Goal: Communication & Community: Answer question/provide support

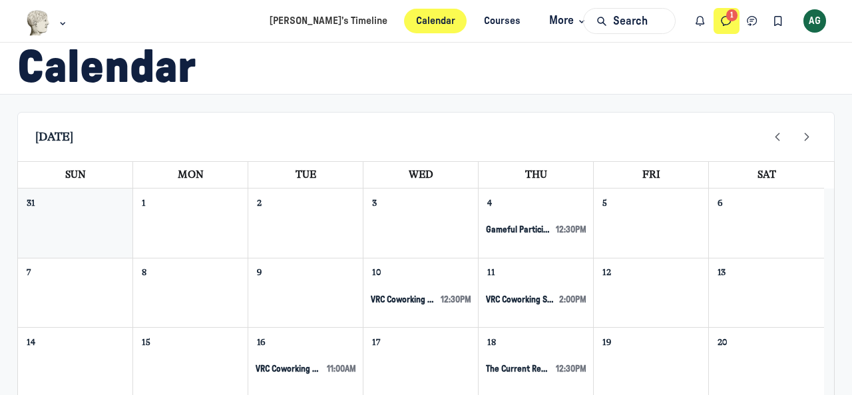
click at [723, 18] on icon "Direct messages" at bounding box center [726, 21] width 13 height 15
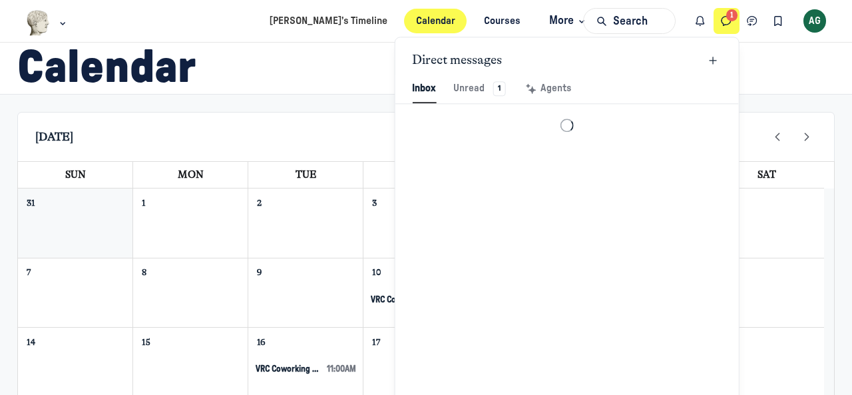
scroll to position [1812, 3105]
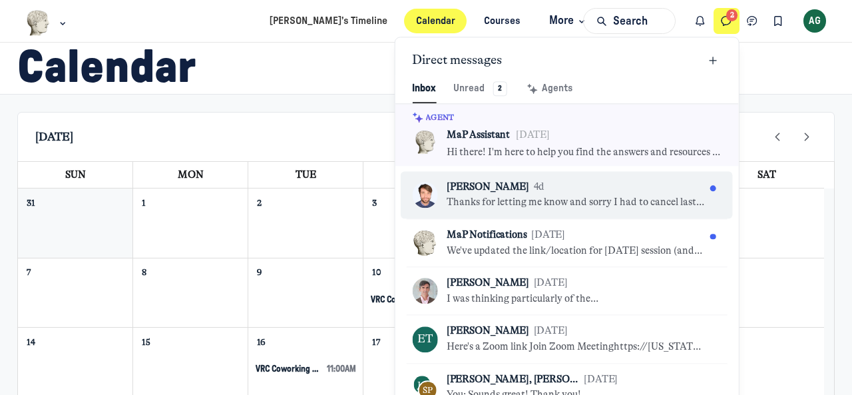
click at [571, 192] on div "Kyle Bowen 4d" at bounding box center [576, 187] width 258 height 15
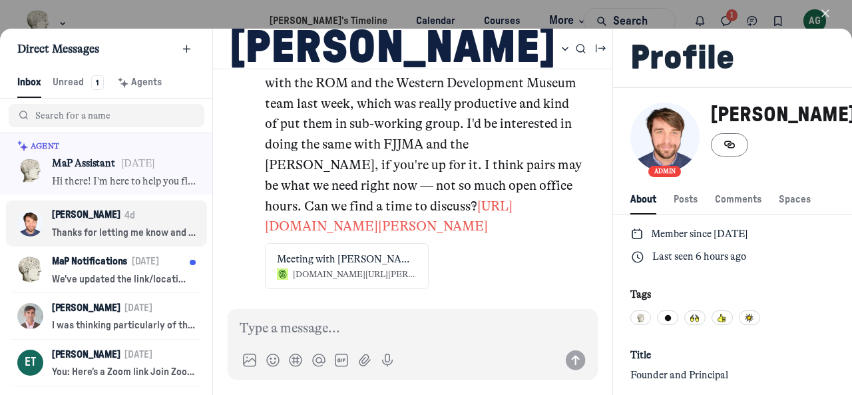
scroll to position [2, 0]
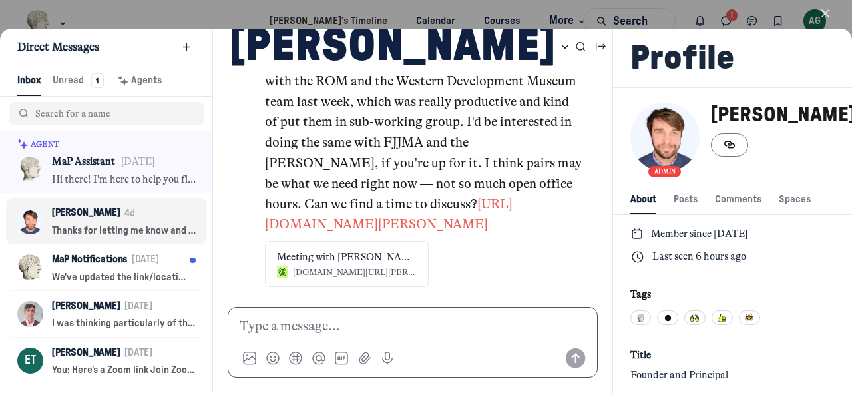
click at [290, 324] on p at bounding box center [413, 326] width 346 height 21
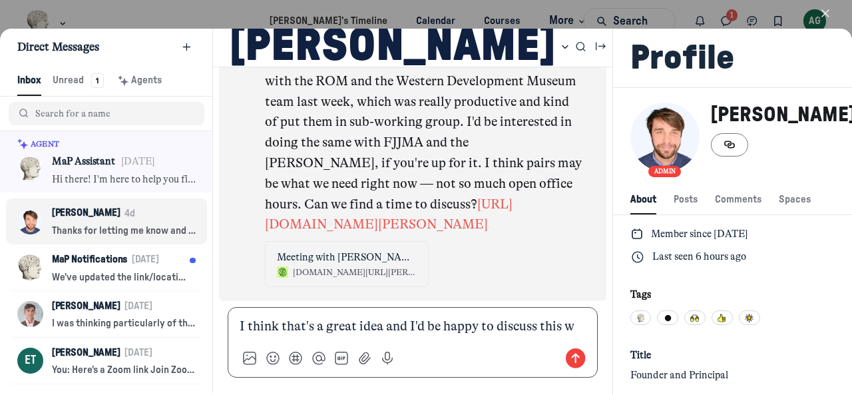
scroll to position [0, 0]
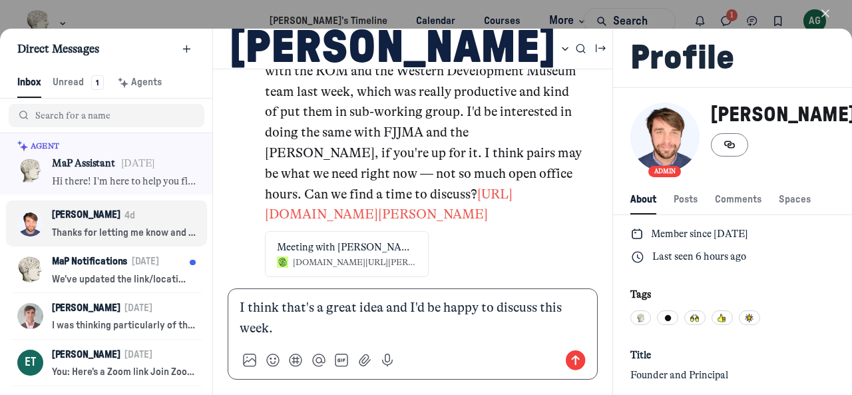
click at [531, 311] on p "I think that's a great idea and I'd be happy to discuss this week." at bounding box center [413, 318] width 346 height 41
click at [286, 324] on p "I think that's a great idea and I'd be happy to discuss this week." at bounding box center [413, 318] width 346 height 41
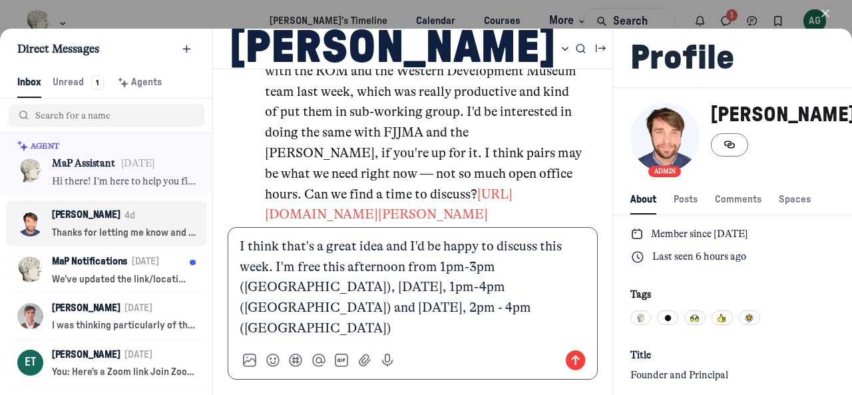
click at [566, 360] on use "Send message" at bounding box center [576, 360] width 20 height 20
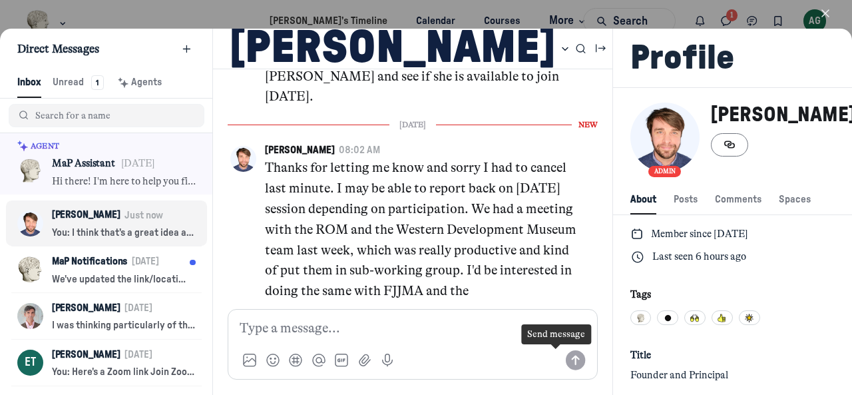
scroll to position [4303, 0]
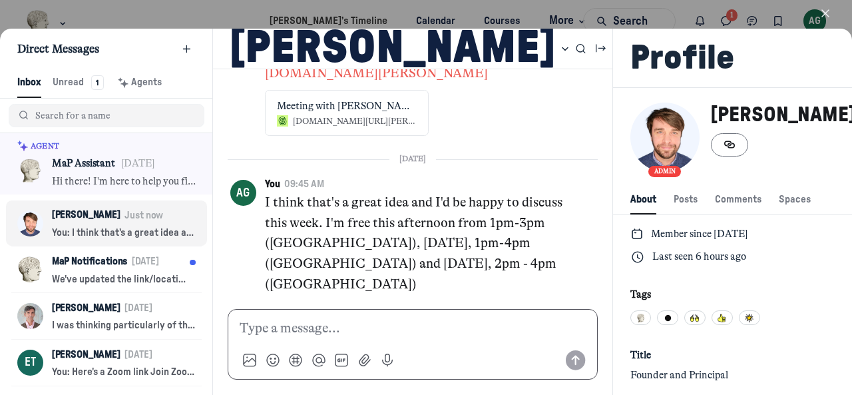
click at [307, 325] on p at bounding box center [413, 328] width 346 height 21
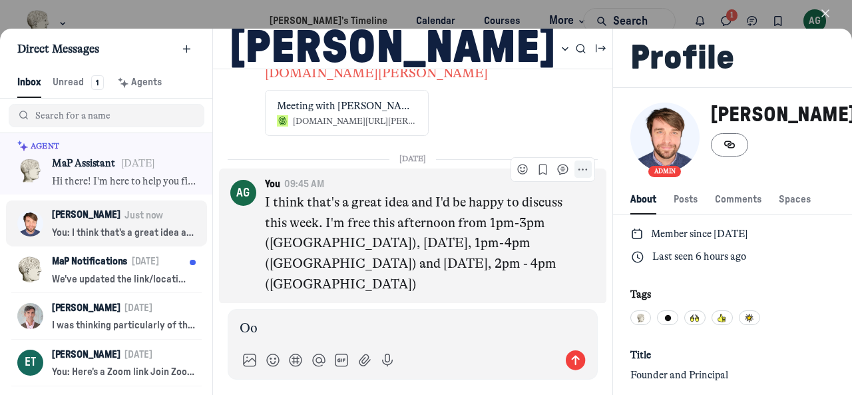
click at [577, 175] on icon "More actions" at bounding box center [582, 169] width 11 height 11
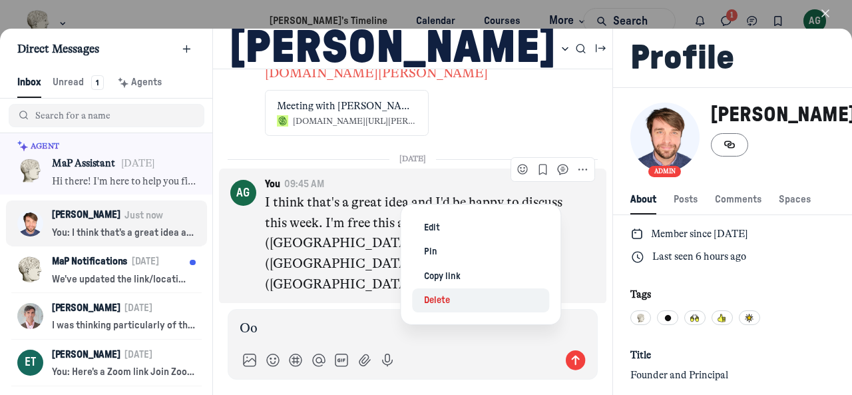
click at [441, 299] on span "Delete" at bounding box center [437, 301] width 26 height 14
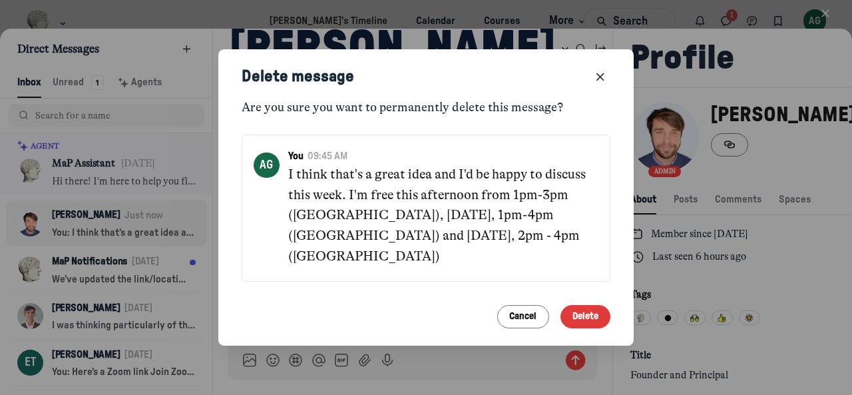
click at [581, 306] on button "Delete" at bounding box center [586, 316] width 51 height 23
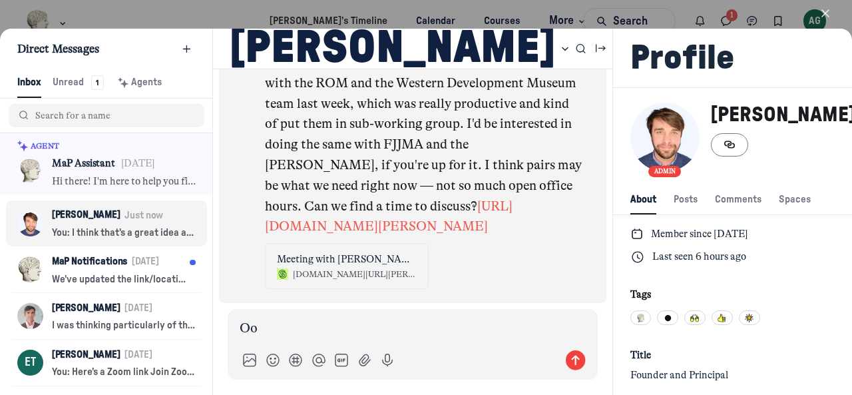
scroll to position [4170, 0]
click at [365, 272] on div "savvycal.com/kyle-bowen/chat" at bounding box center [355, 273] width 124 height 11
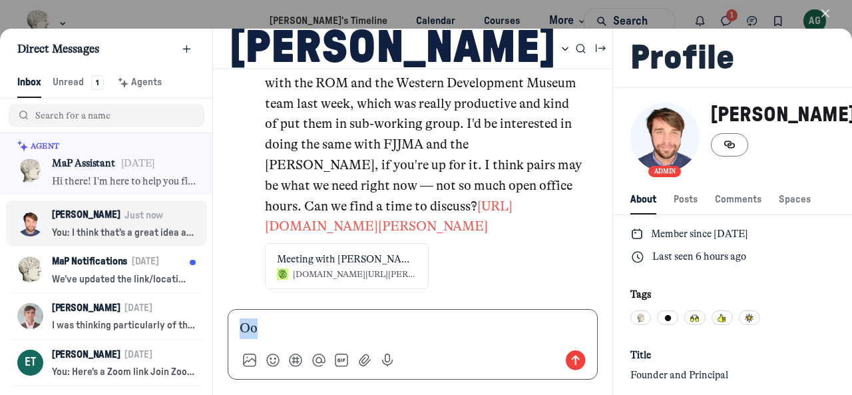
drag, startPoint x: 284, startPoint y: 328, endPoint x: 206, endPoint y: 330, distance: 77.3
click at [207, 330] on div "Direct Messages Inbox Inbox Unread 1 Unread 1 Agents Agents Agent MA MaP Assist…" at bounding box center [426, 212] width 852 height 366
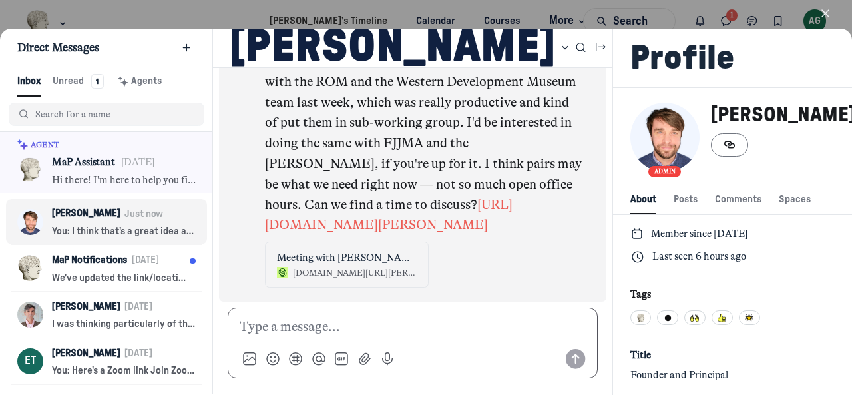
scroll to position [2, 0]
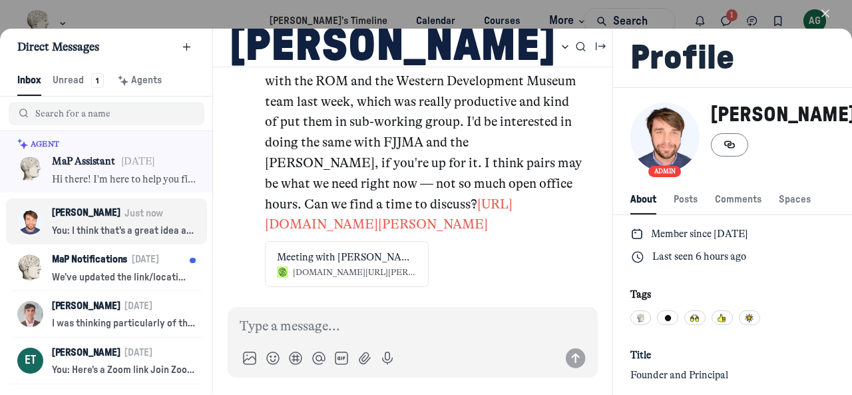
click at [824, 11] on use "button" at bounding box center [825, 13] width 7 height 7
